Goal: Task Accomplishment & Management: Manage account settings

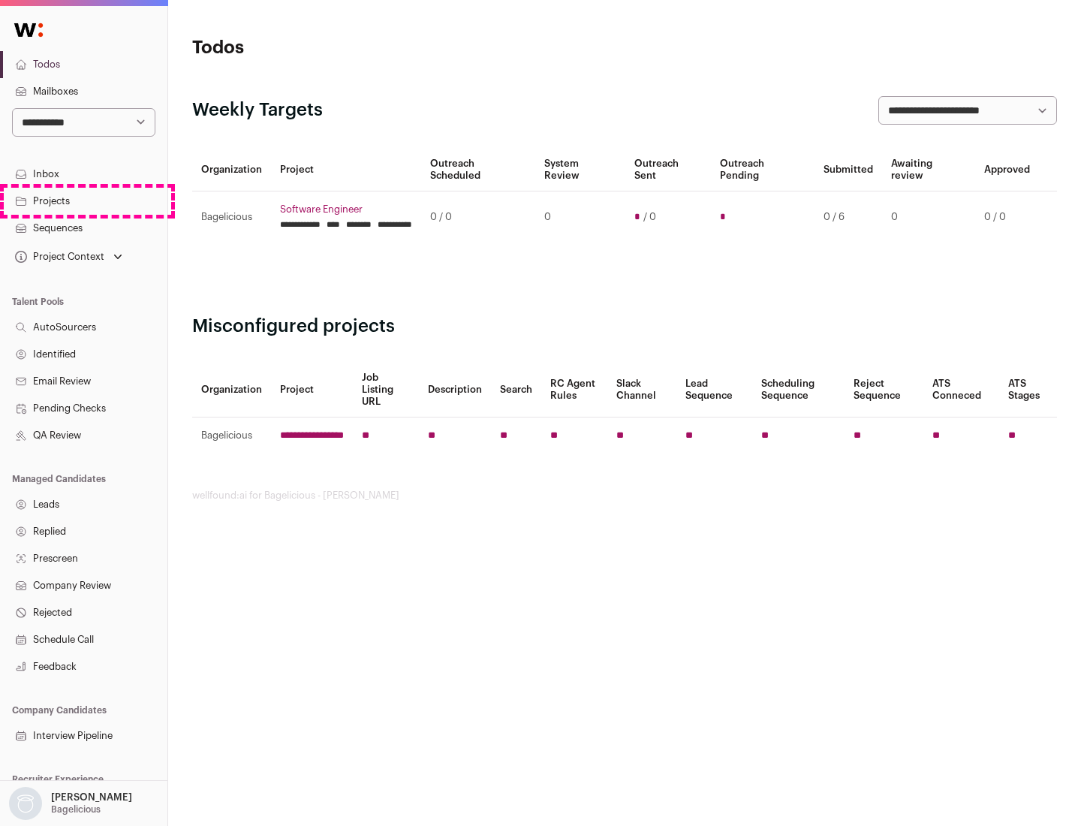
click at [83, 200] on link "Projects" at bounding box center [83, 201] width 167 height 27
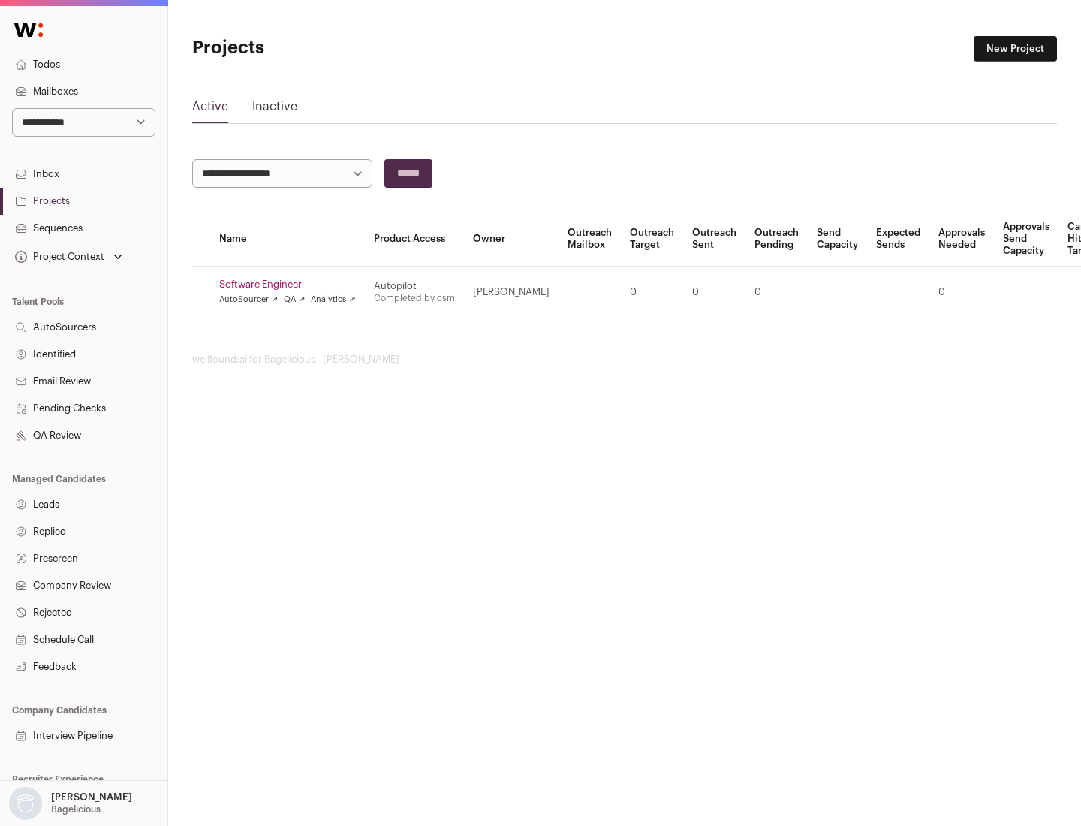
click at [292, 285] on link "Software Engineer" at bounding box center [287, 285] width 137 height 12
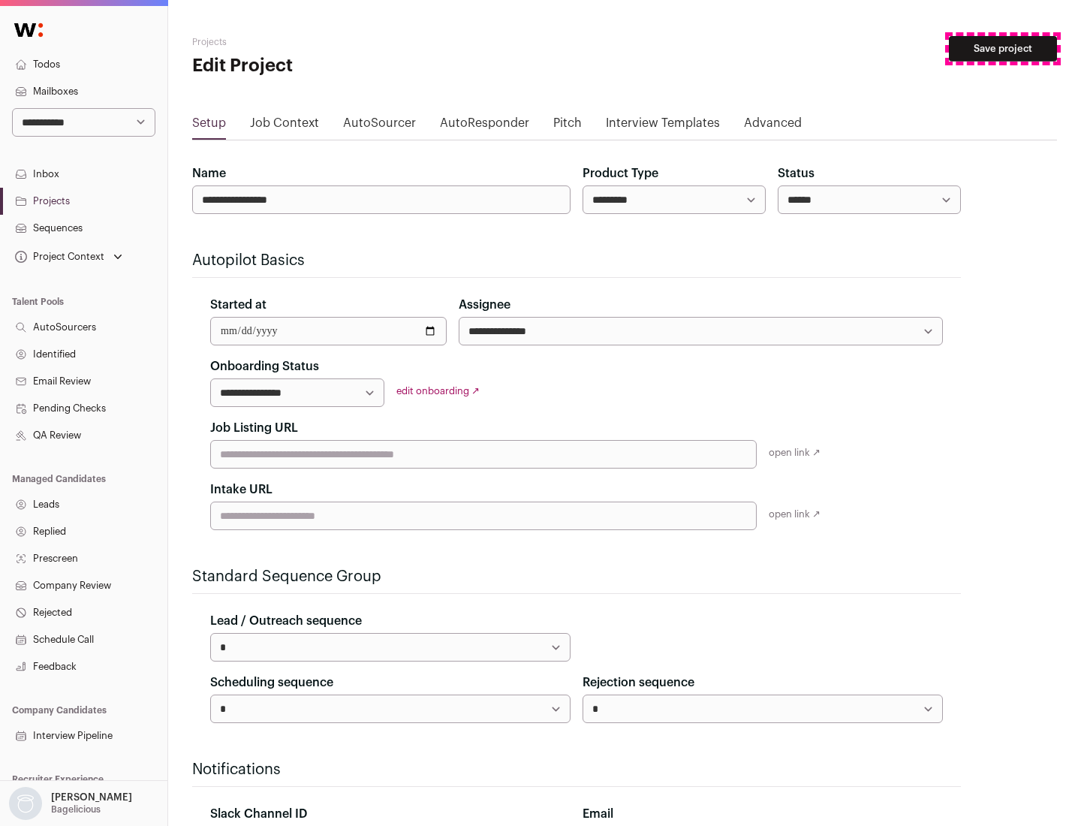
click at [1003, 49] on button "Save project" at bounding box center [1003, 49] width 108 height 26
